Goal: Find contact information: Find contact information

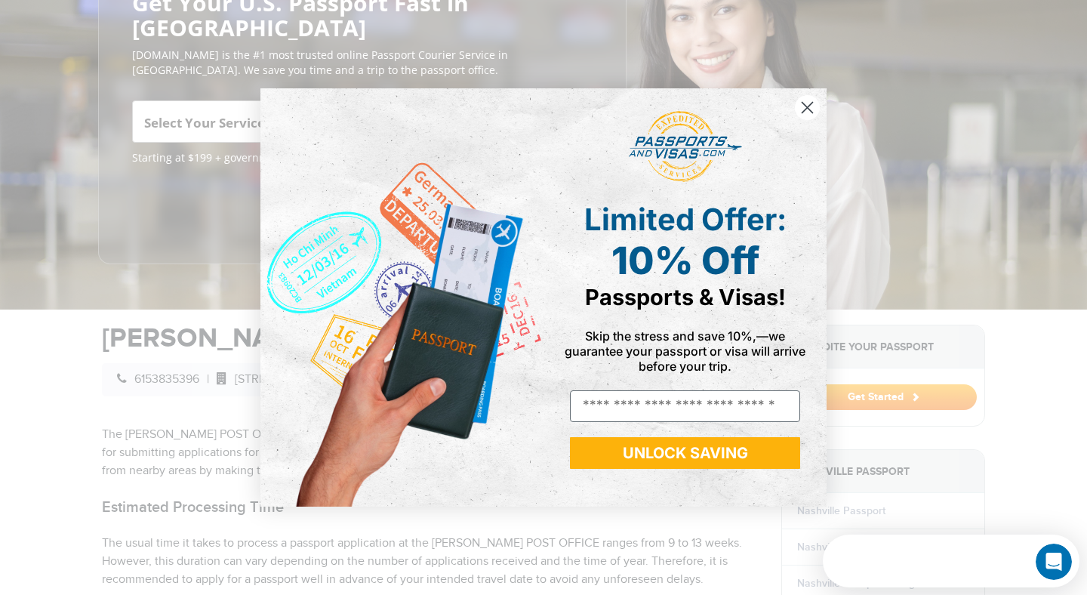
click at [804, 100] on circle "Close dialog" at bounding box center [807, 107] width 25 height 25
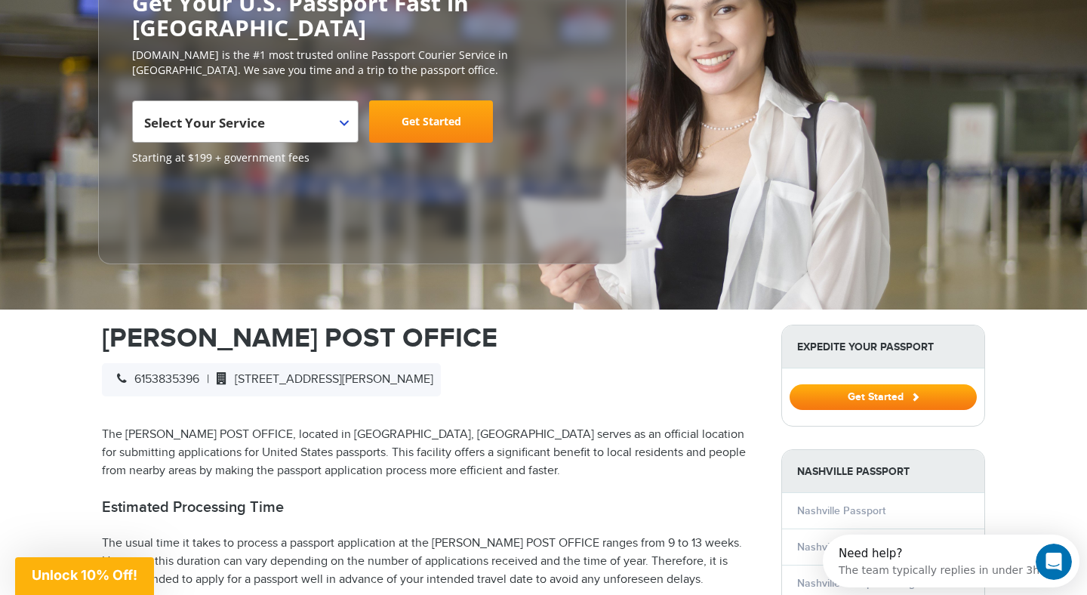
click at [359, 372] on span "[STREET_ADDRESS][PERSON_NAME]" at bounding box center [321, 379] width 224 height 14
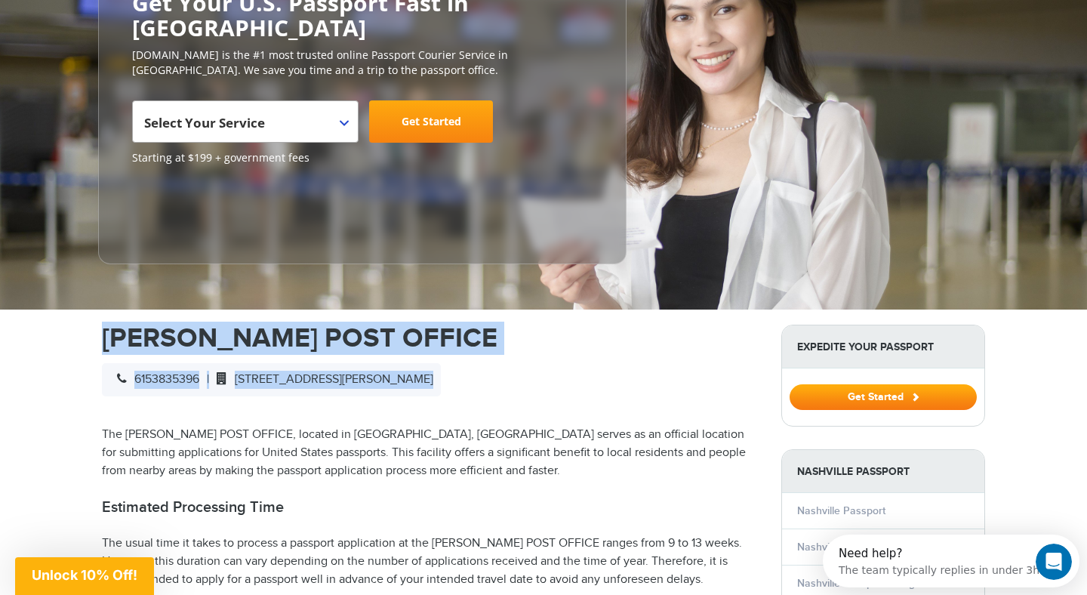
click at [359, 372] on span "[STREET_ADDRESS][PERSON_NAME]" at bounding box center [321, 379] width 224 height 14
copy div "[PERSON_NAME] POST OFFICE 6153835396 | [STREET_ADDRESS][PERSON_NAME]"
click at [305, 372] on span "[STREET_ADDRESS][PERSON_NAME]" at bounding box center [321, 379] width 224 height 14
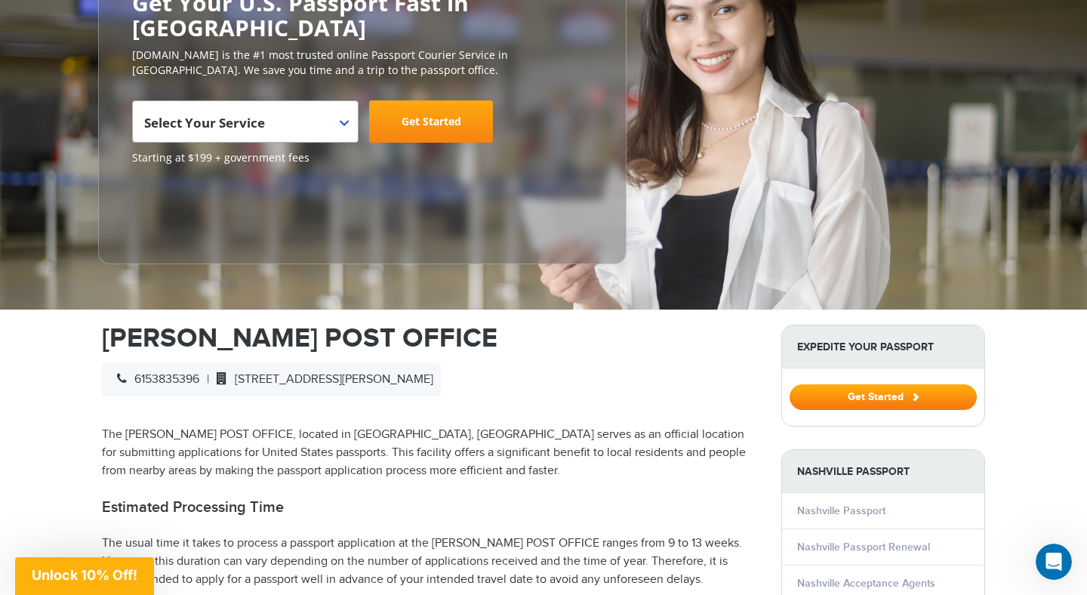
drag, startPoint x: 248, startPoint y: 355, endPoint x: 478, endPoint y: 352, distance: 229.6
click at [441, 363] on div "6153835396 | [STREET_ADDRESS][PERSON_NAME]" at bounding box center [271, 379] width 339 height 33
copy span "[STREET_ADDRESS][PERSON_NAME]"
